Goal: Transaction & Acquisition: Purchase product/service

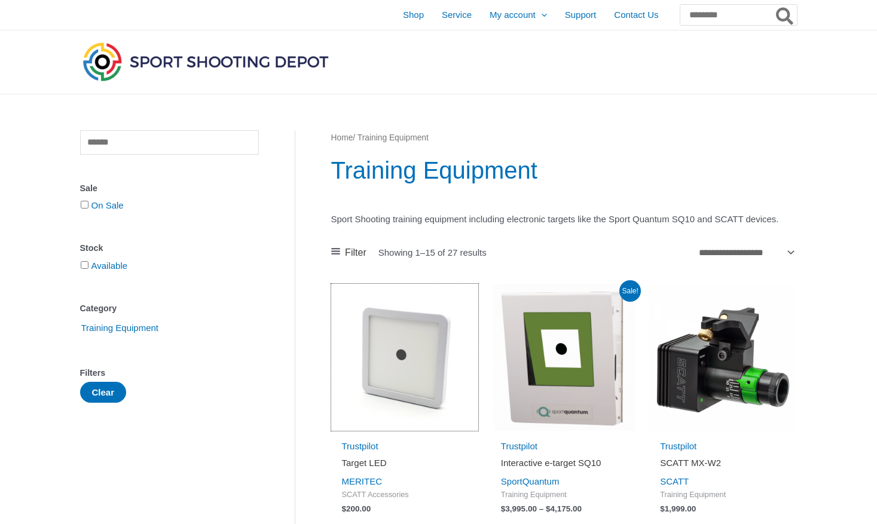
click at [399, 400] on img at bounding box center [404, 357] width 147 height 147
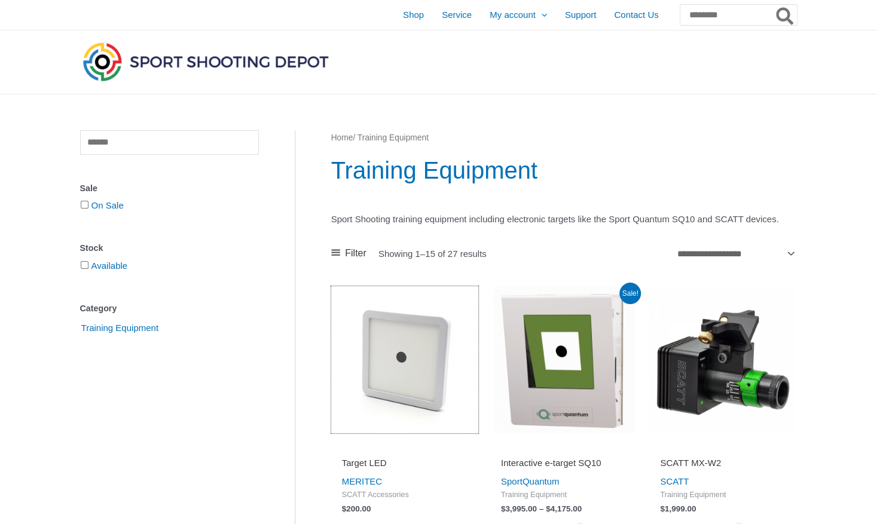
click at [399, 400] on img at bounding box center [404, 359] width 147 height 147
click at [391, 406] on img at bounding box center [404, 359] width 147 height 147
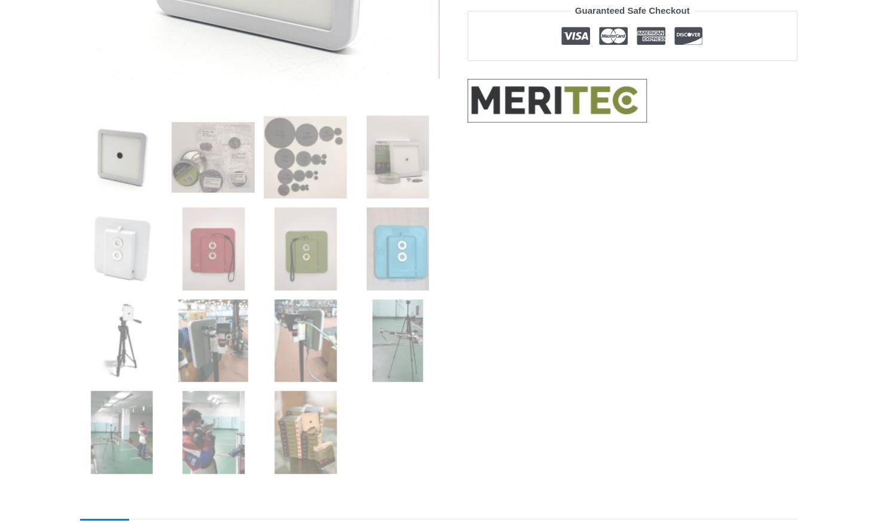
scroll to position [406, 0]
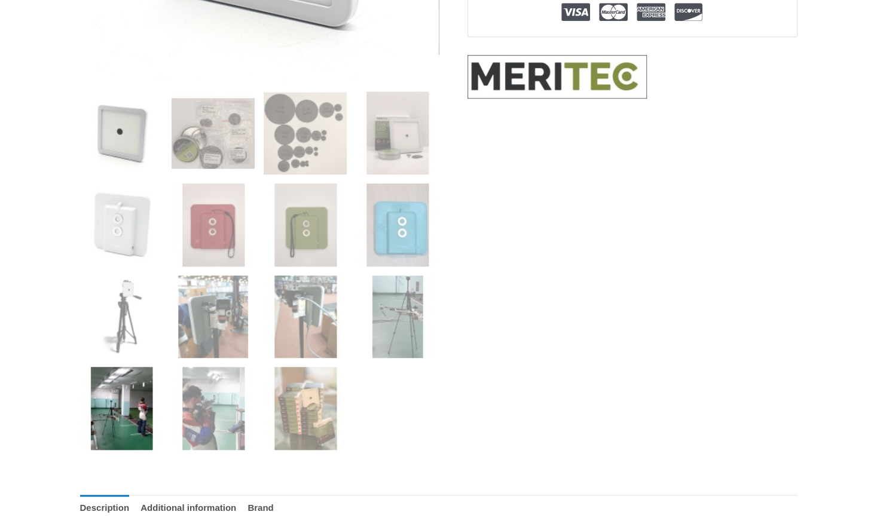
click at [127, 393] on img at bounding box center [121, 408] width 83 height 83
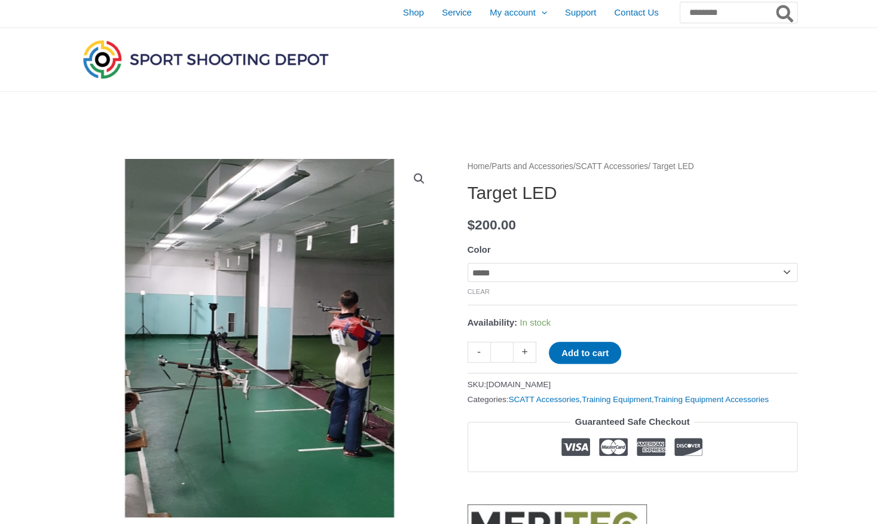
scroll to position [0, 0]
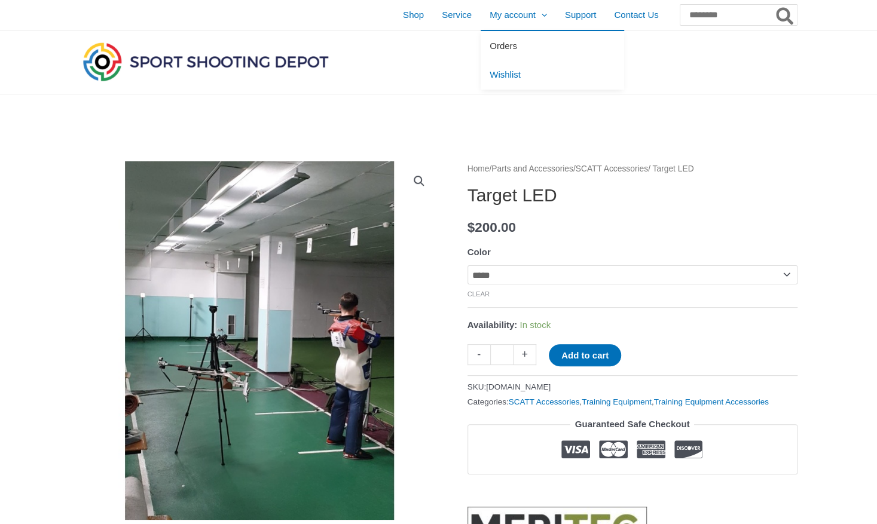
click at [489, 45] on span "Orders" at bounding box center [502, 46] width 27 height 10
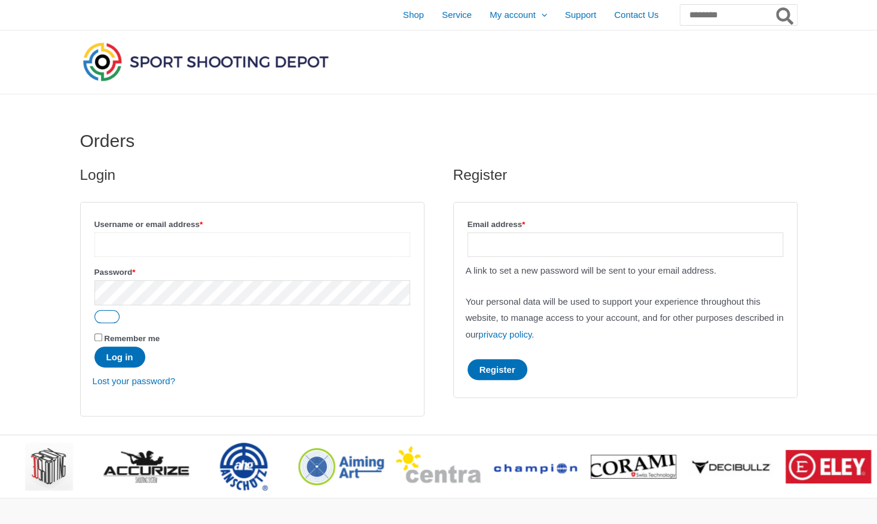
click at [259, 251] on input "Username or email address * Required" at bounding box center [252, 244] width 316 height 24
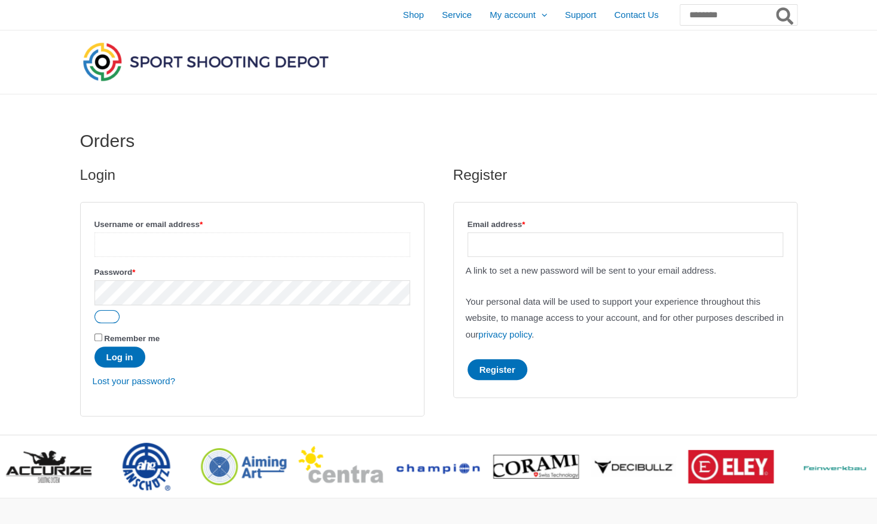
type input "**********"
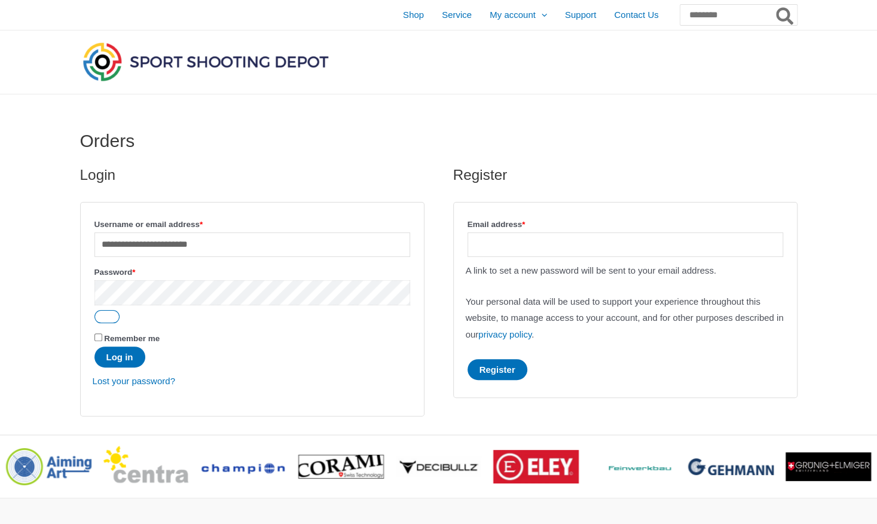
click at [94, 347] on button "Log in" at bounding box center [119, 357] width 51 height 21
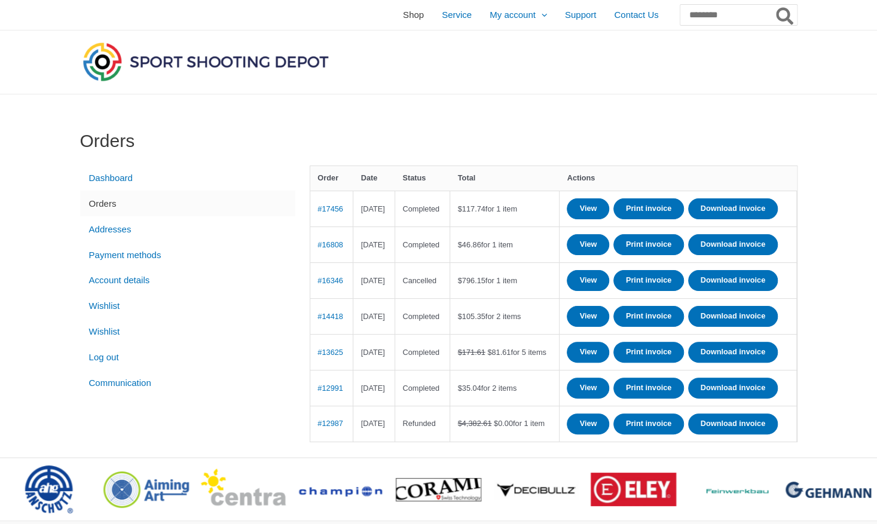
click at [403, 14] on span "Shop" at bounding box center [413, 15] width 21 height 30
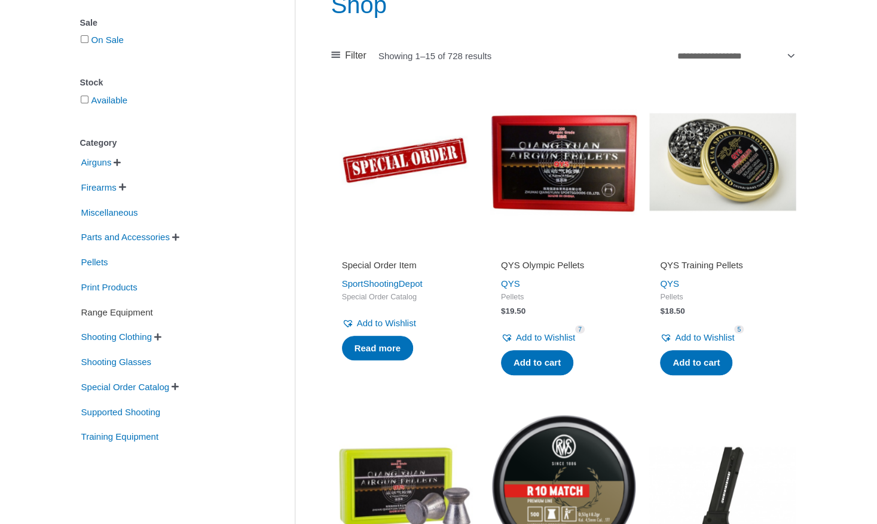
scroll to position [167, 0]
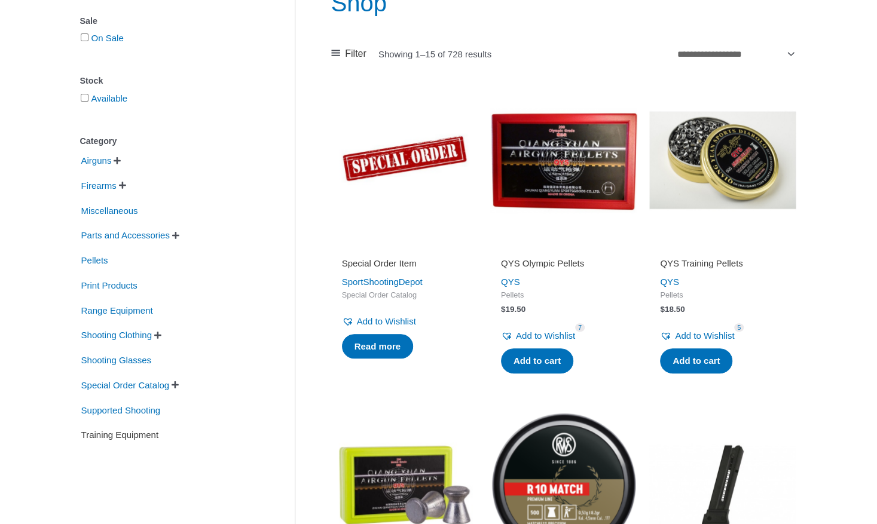
click at [118, 437] on span "Training Equipment" at bounding box center [120, 435] width 80 height 20
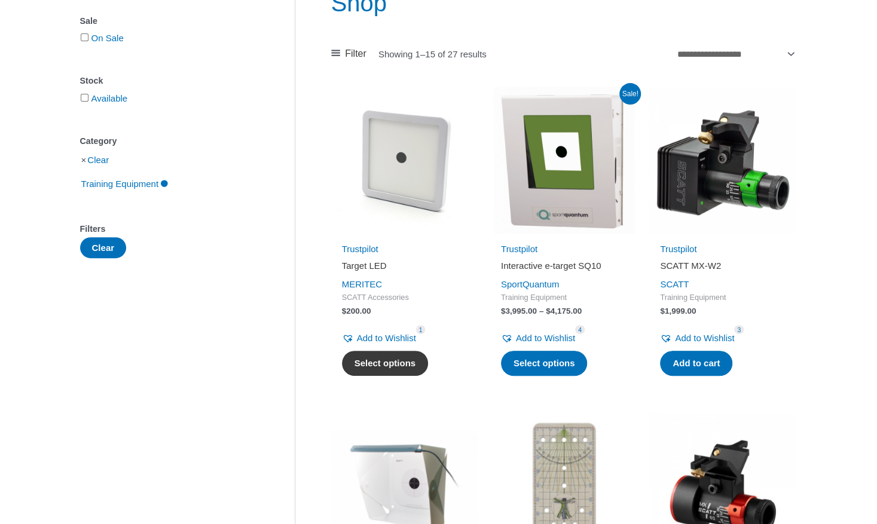
click at [383, 361] on link "Select options" at bounding box center [385, 363] width 87 height 25
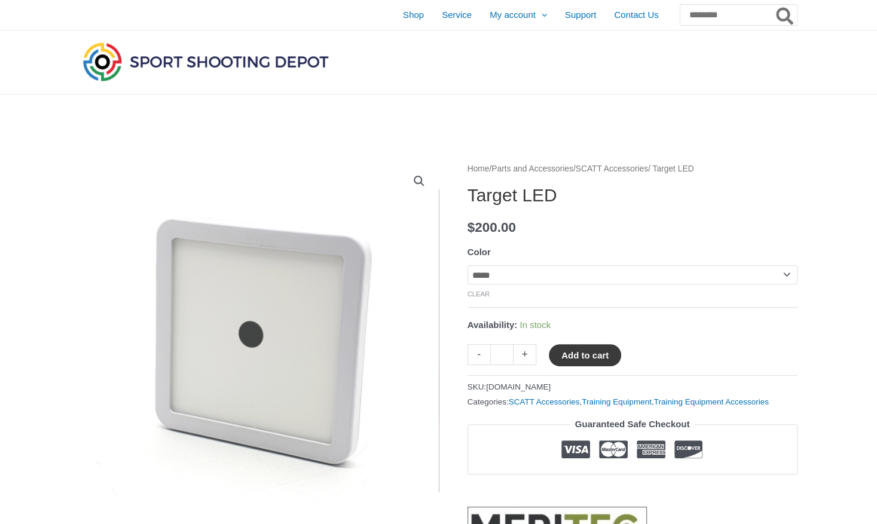
click at [593, 358] on button "Add to cart" at bounding box center [585, 355] width 72 height 22
click at [669, 357] on link "View cart" at bounding box center [657, 354] width 44 height 20
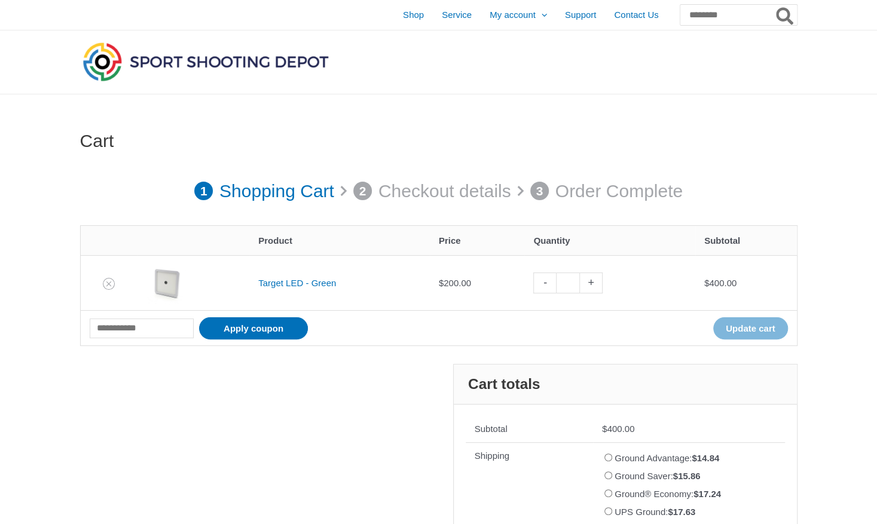
click at [544, 289] on link "-" at bounding box center [544, 282] width 23 height 21
type input "*"
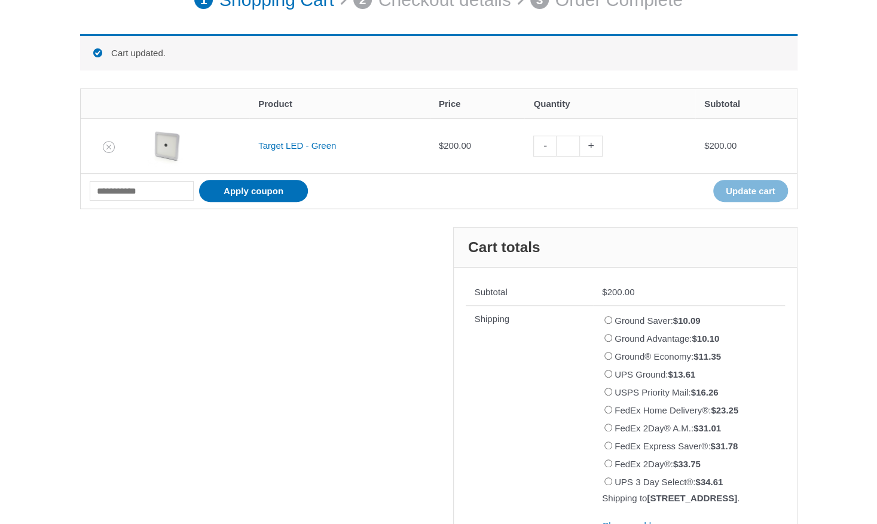
scroll to position [189, 0]
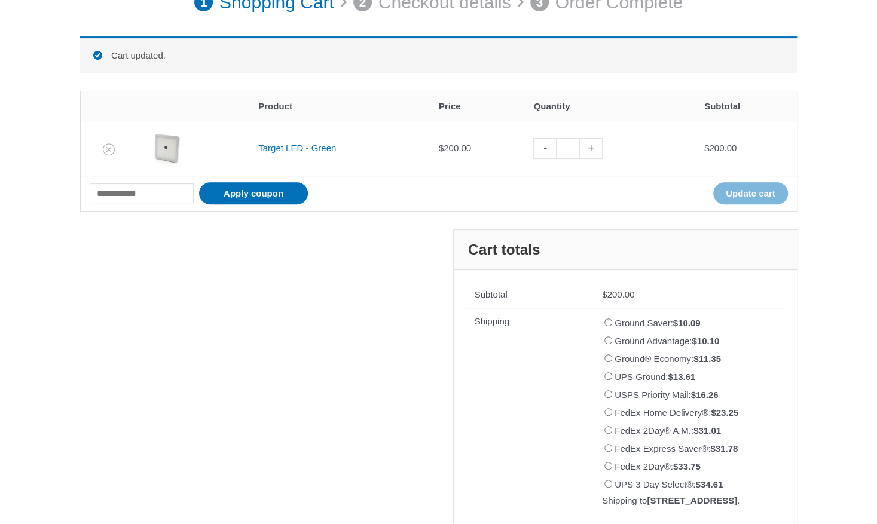
click at [594, 151] on link "+" at bounding box center [591, 148] width 23 height 21
type input "*"
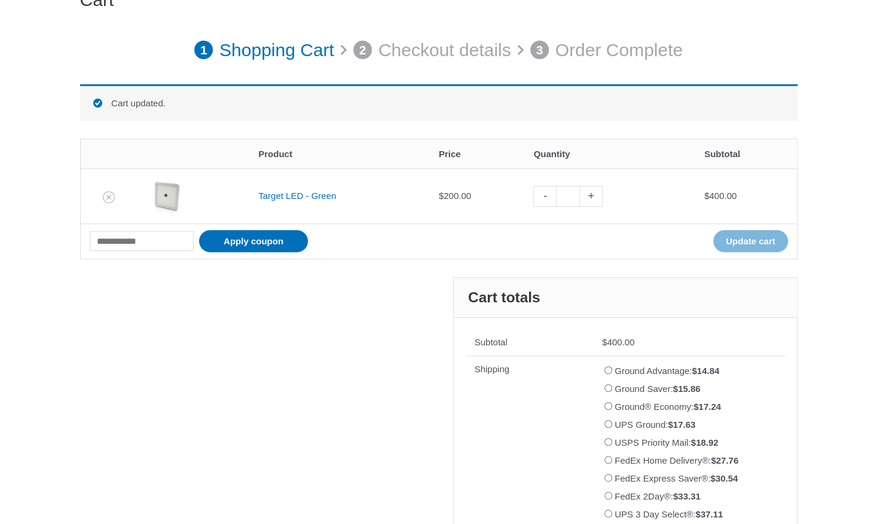
scroll to position [117, 0]
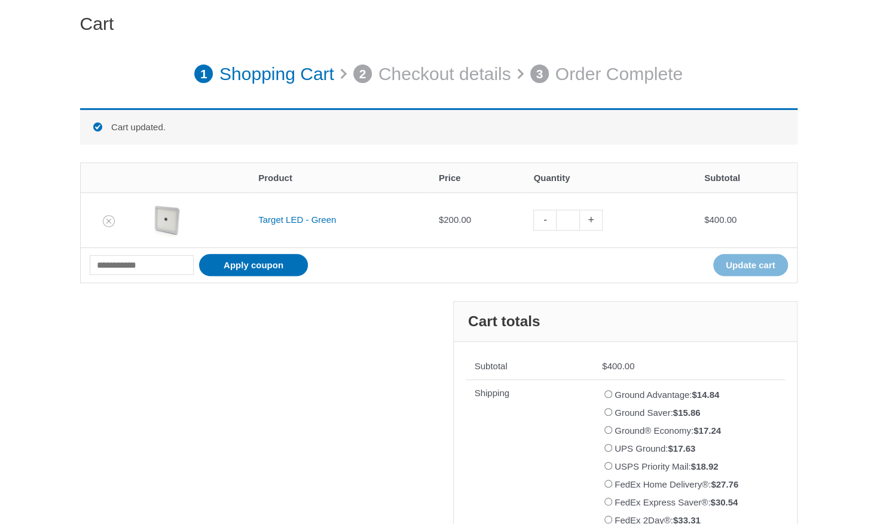
click at [544, 217] on link "-" at bounding box center [544, 220] width 23 height 21
type input "*"
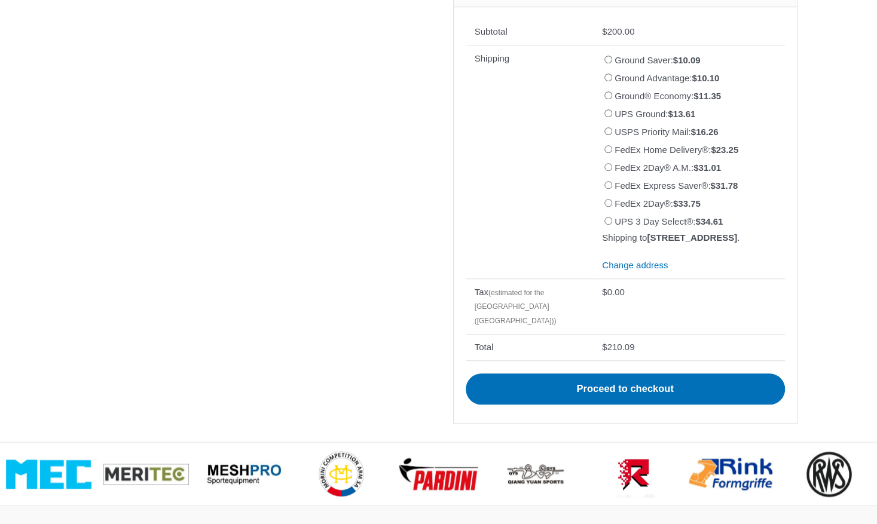
scroll to position [428, 0]
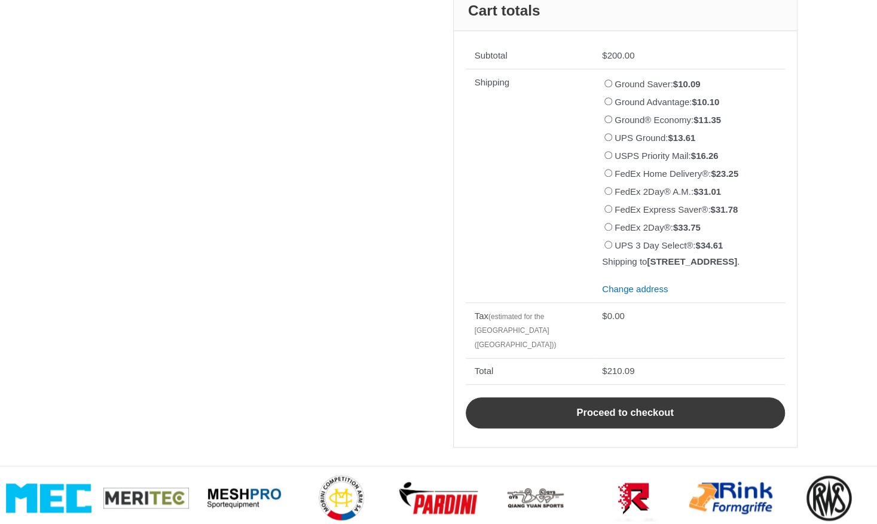
click at [578, 412] on link "Proceed to checkout" at bounding box center [624, 412] width 319 height 31
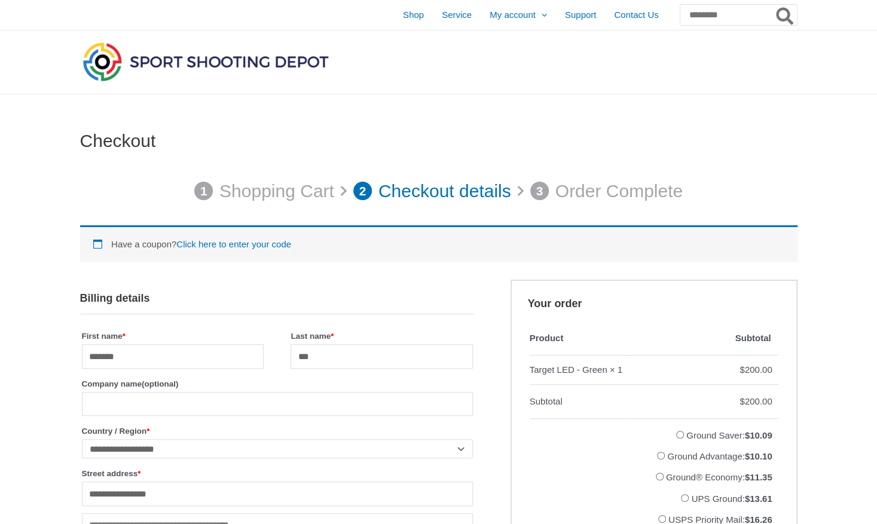
select select "**"
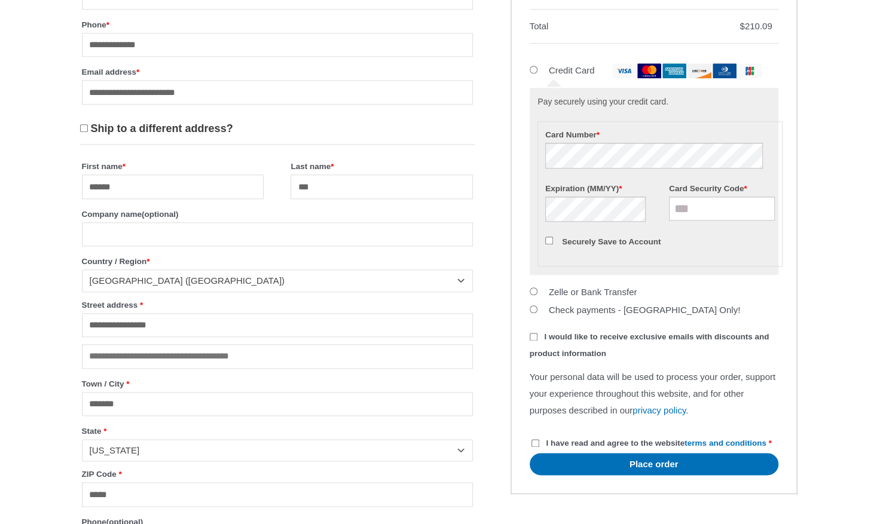
scroll to position [645, 0]
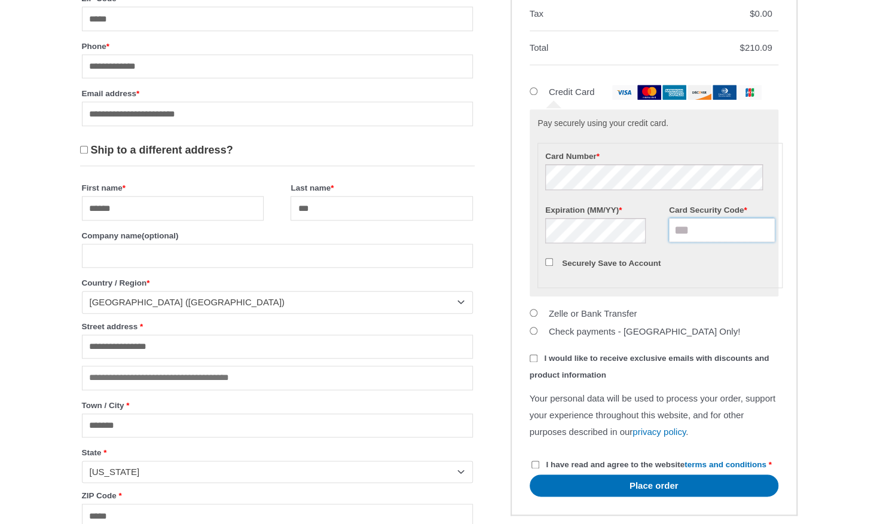
type input "****"
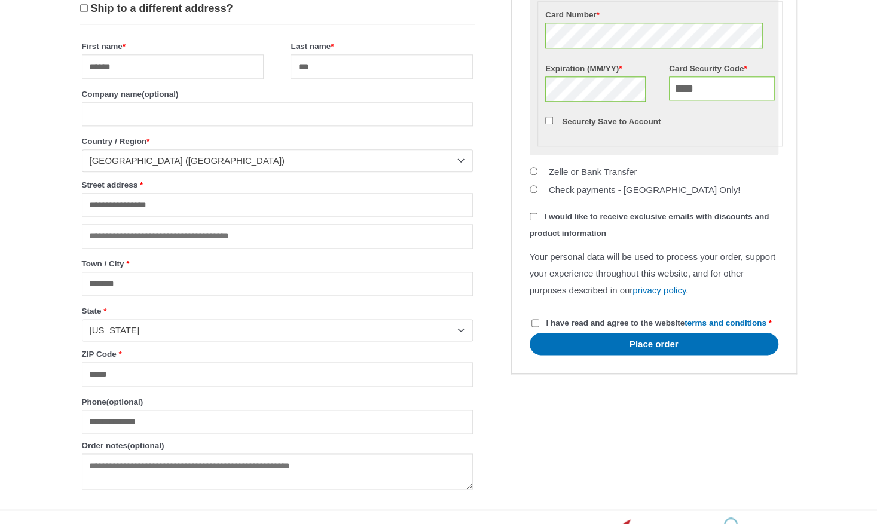
scroll to position [789, 0]
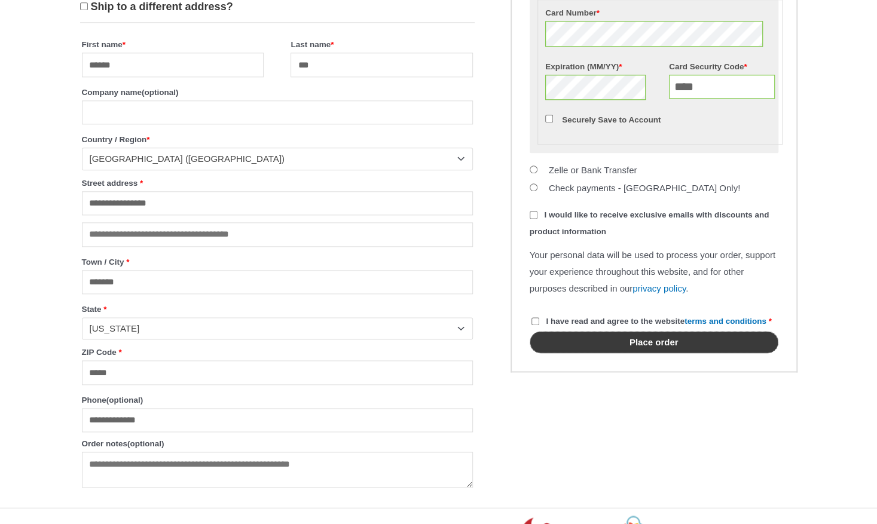
click at [611, 353] on button "Place order" at bounding box center [653, 342] width 249 height 22
